Goal: Complete application form: Complete application form

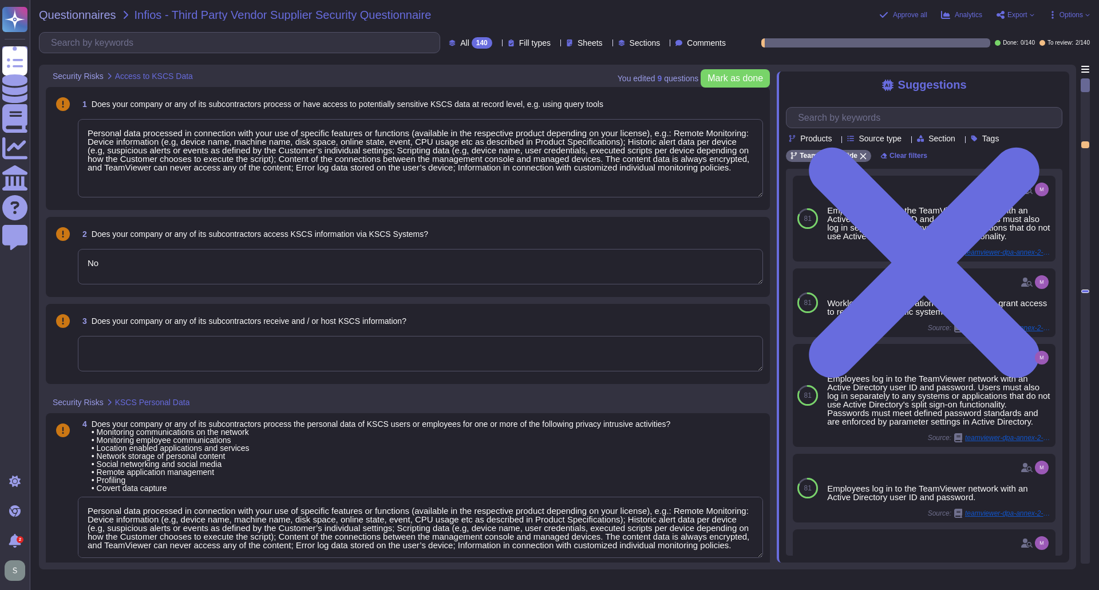
type textarea "Personal data processed in connection with your use of specific features or fun…"
type textarea "No"
type textarea "Personal data processed in connection with your use of specific features or fun…"
type textarea "No, we do not store or process payment card information."
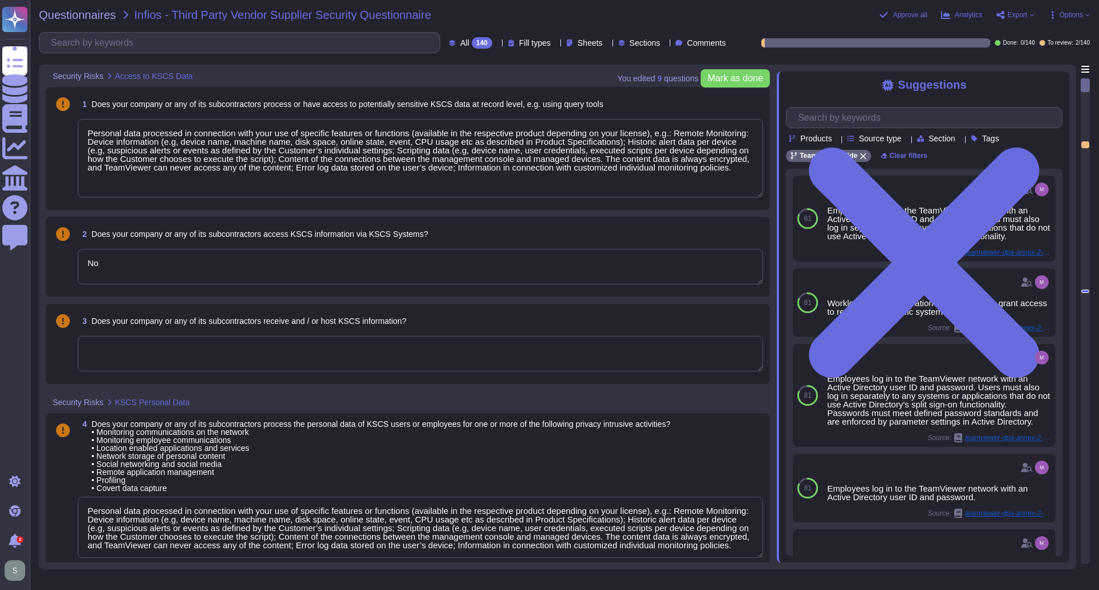
type textarea "Not applicable"
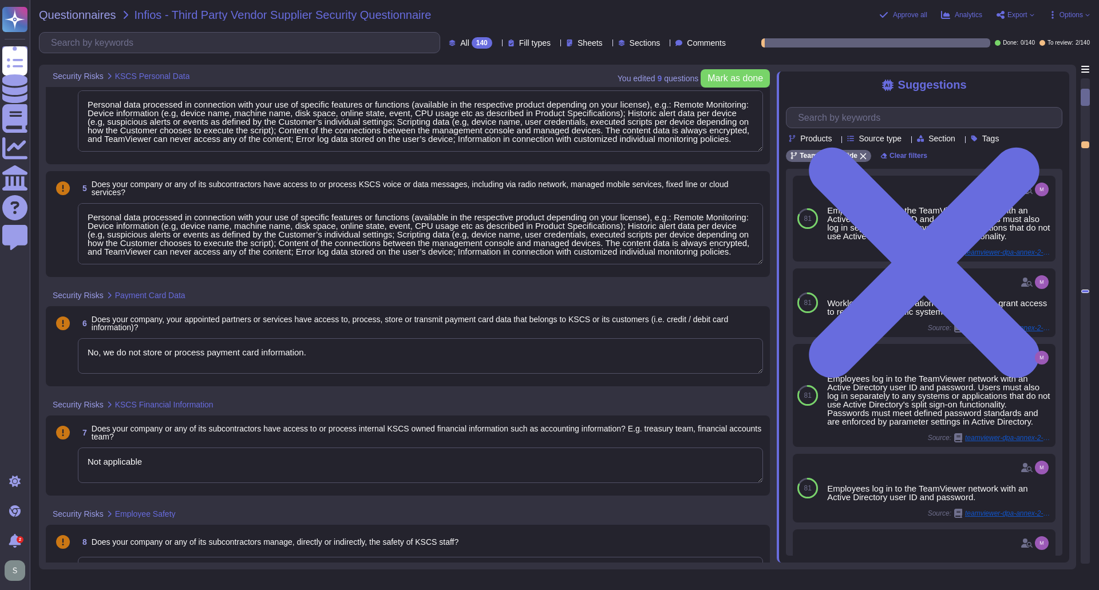
type textarea "No"
type textarea "Not applicable"
type textarea "No"
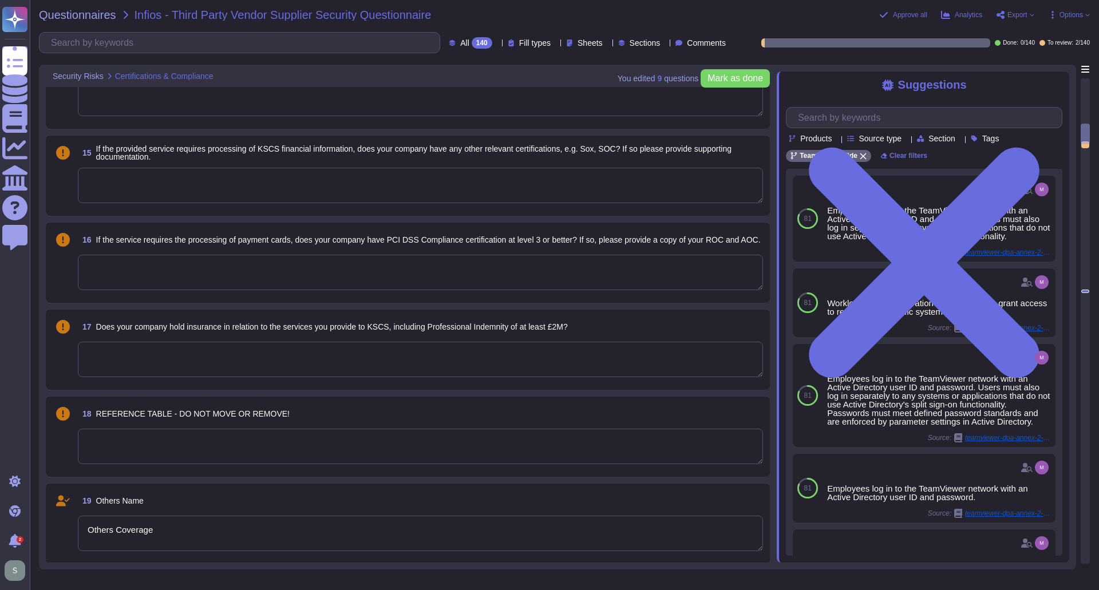
type textarea "Others Coverage"
type textarea "None"
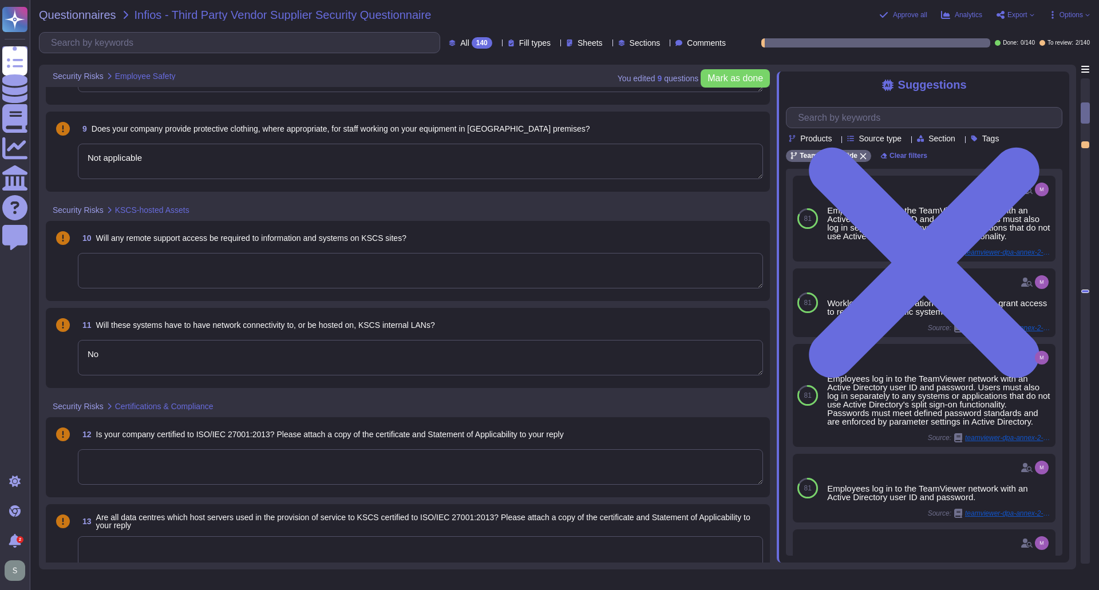
type textarea "No"
type textarea "Not applicable"
type textarea "No"
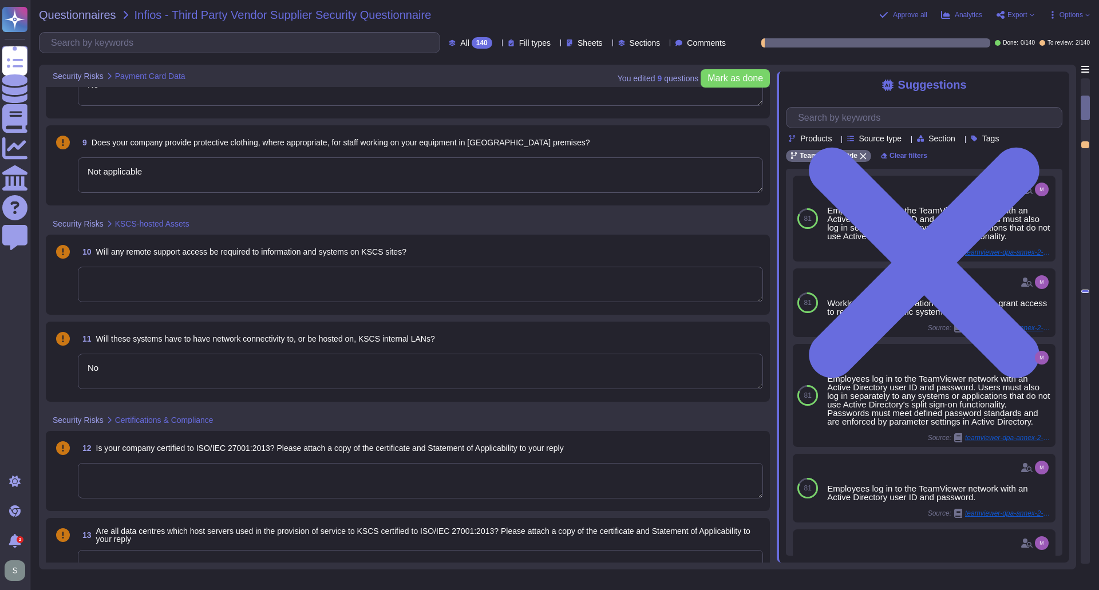
type textarea "No, we do not store or process payment card information."
type textarea "Not applicable"
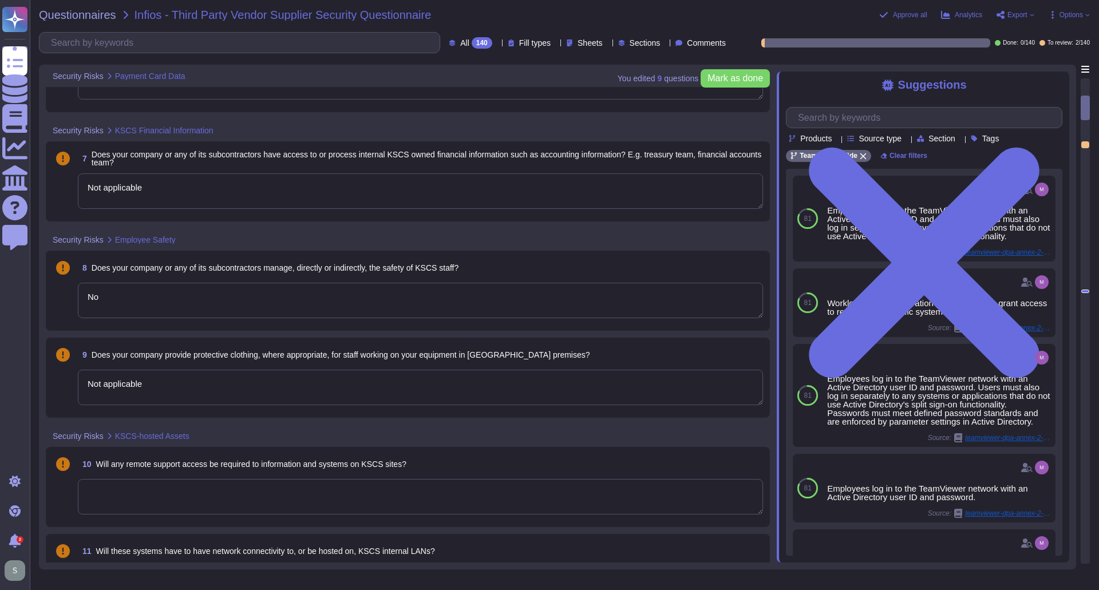
scroll to position [343, 0]
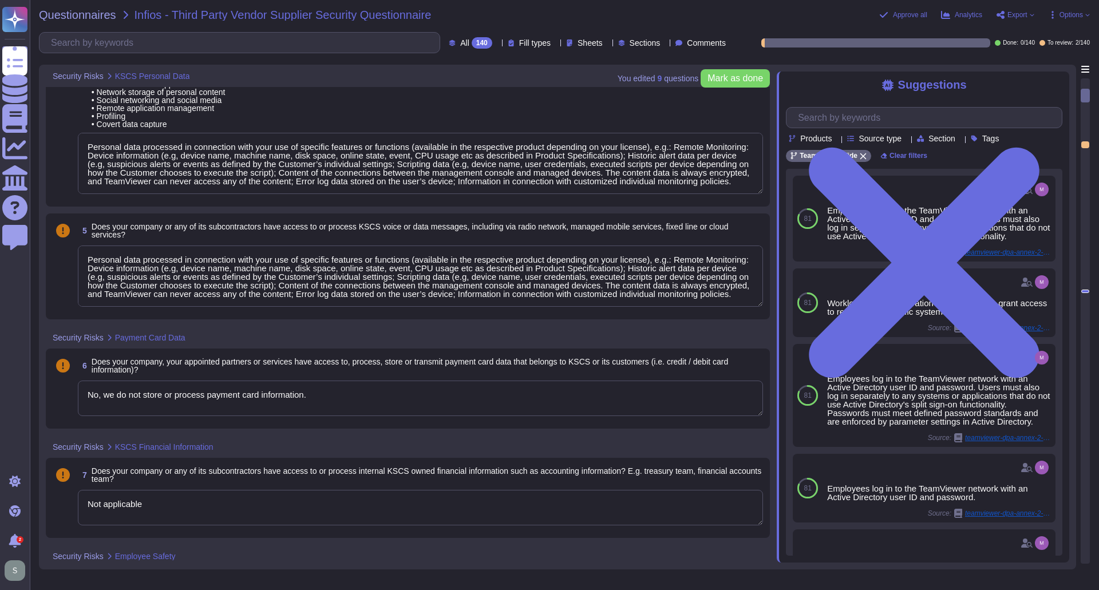
type textarea "Personal data processed in connection with your use of specific features or fun…"
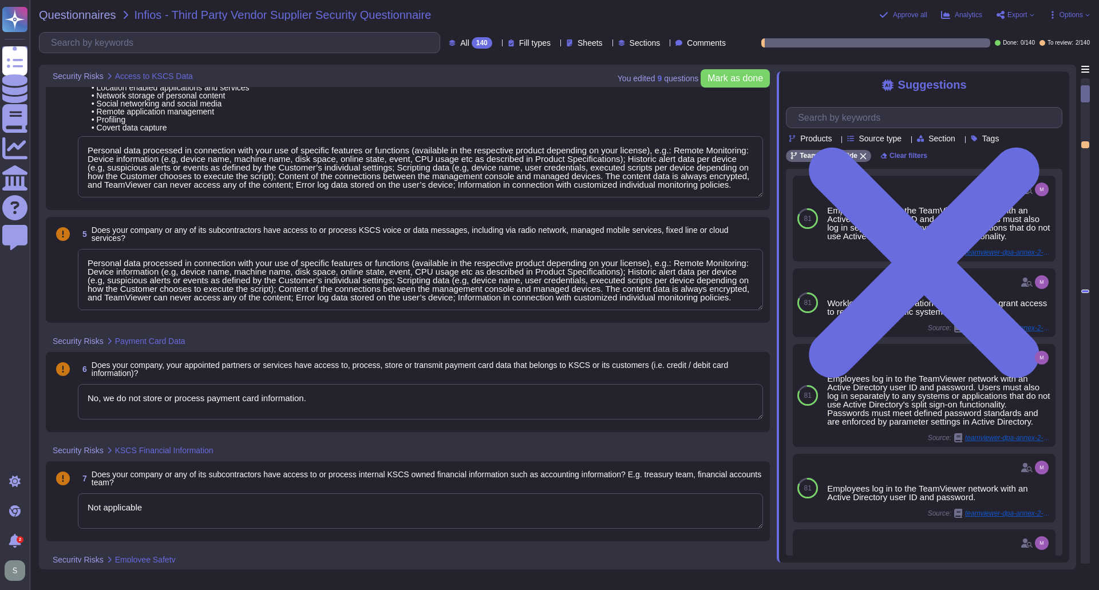
scroll to position [0, 0]
type textarea "Personal data processed in connection with your use of specific features or fun…"
type textarea "No"
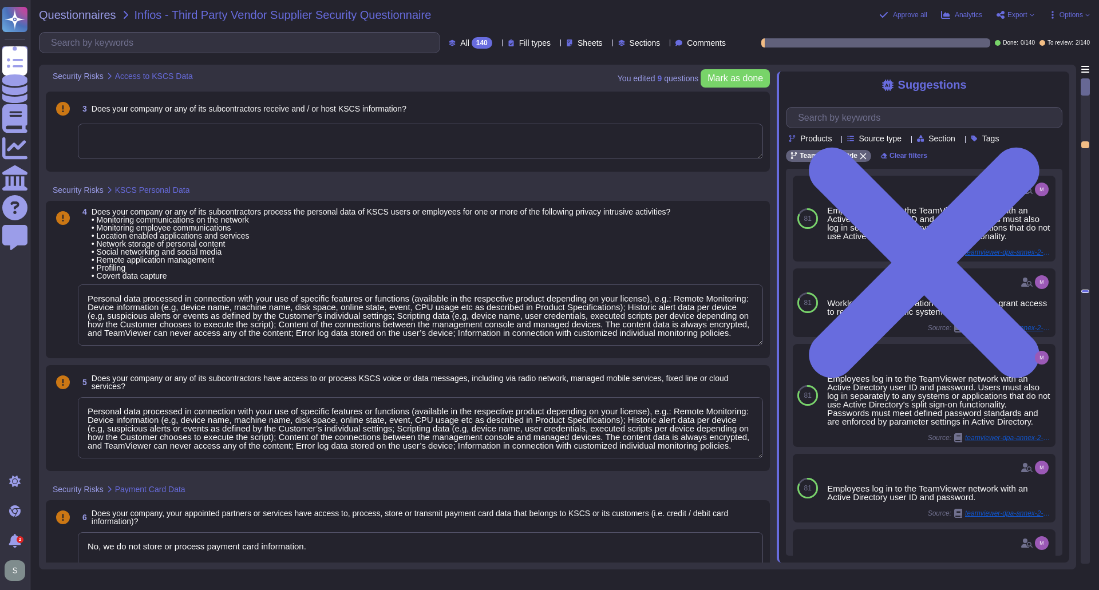
type textarea "No"
type textarea "Not applicable"
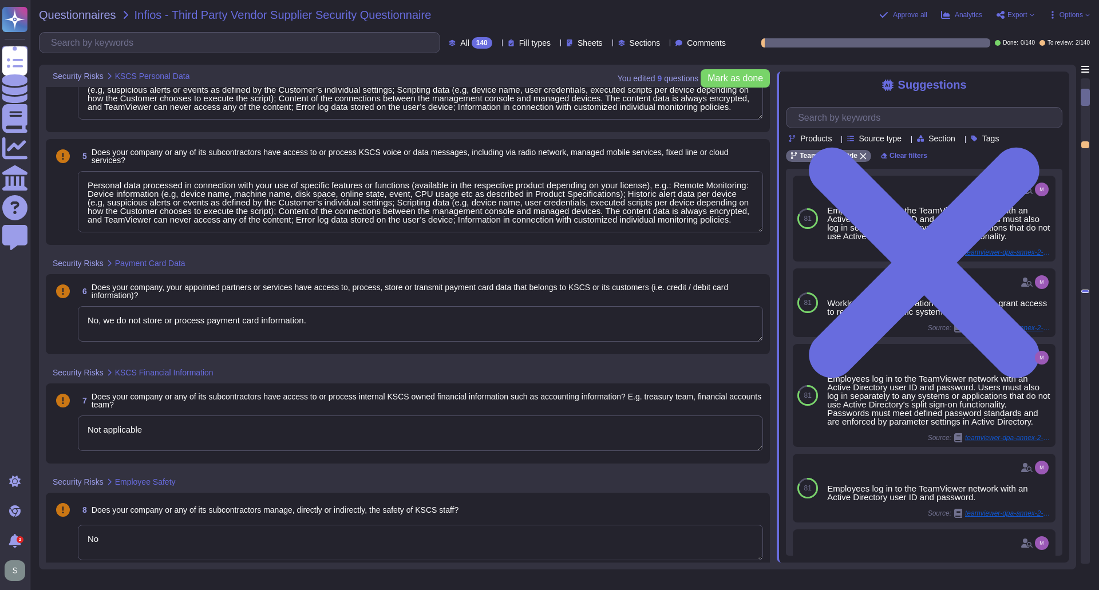
type textarea "No"
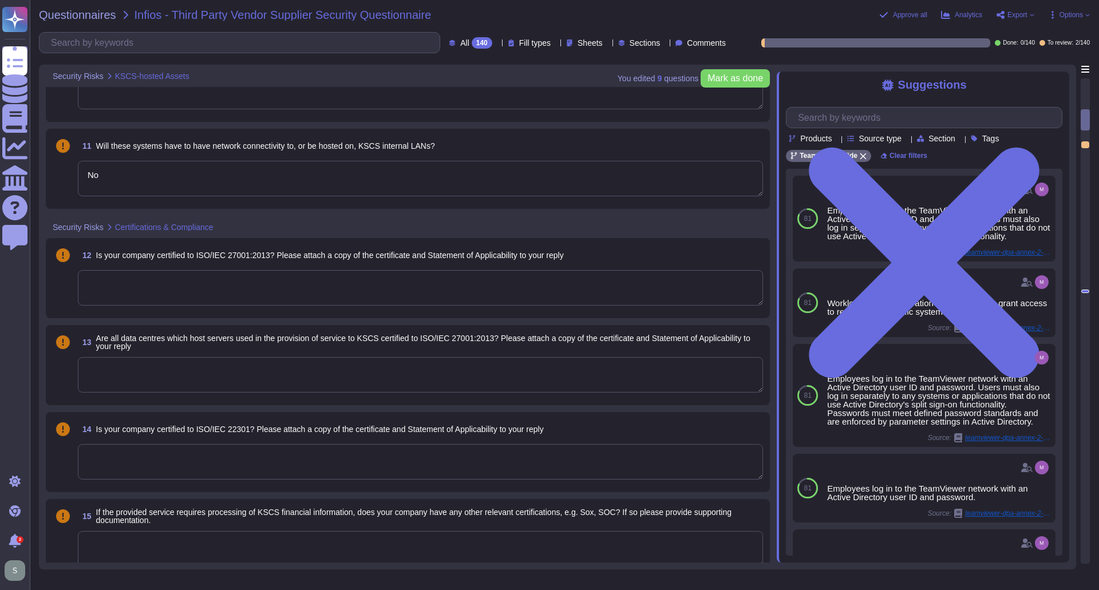
type textarea "Others Coverage"
type textarea "None"
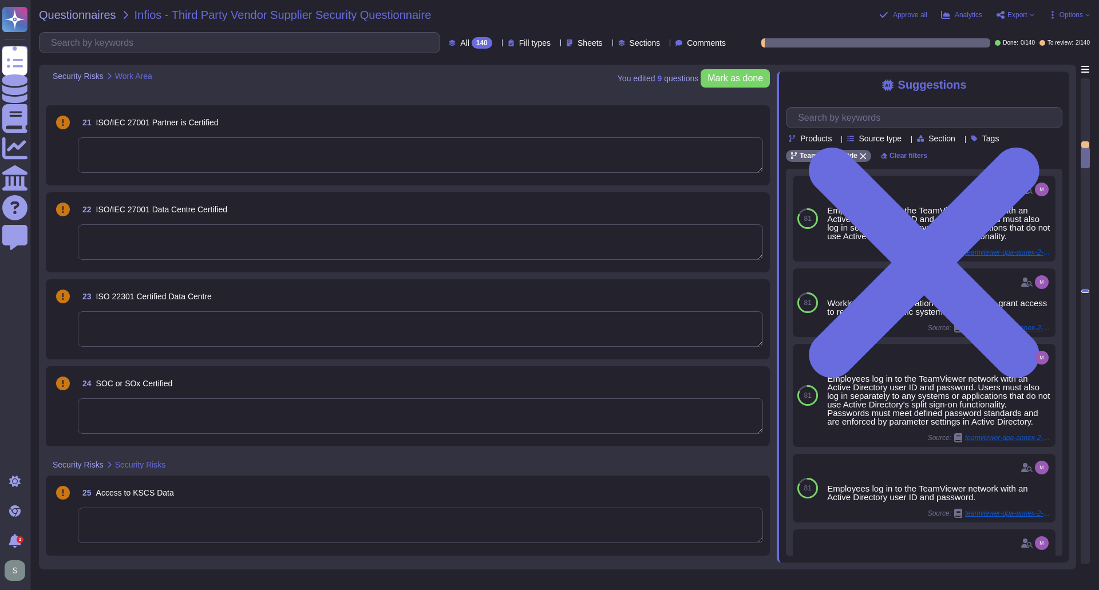
scroll to position [2175, 0]
